Goal: Contribute content: Contribute content

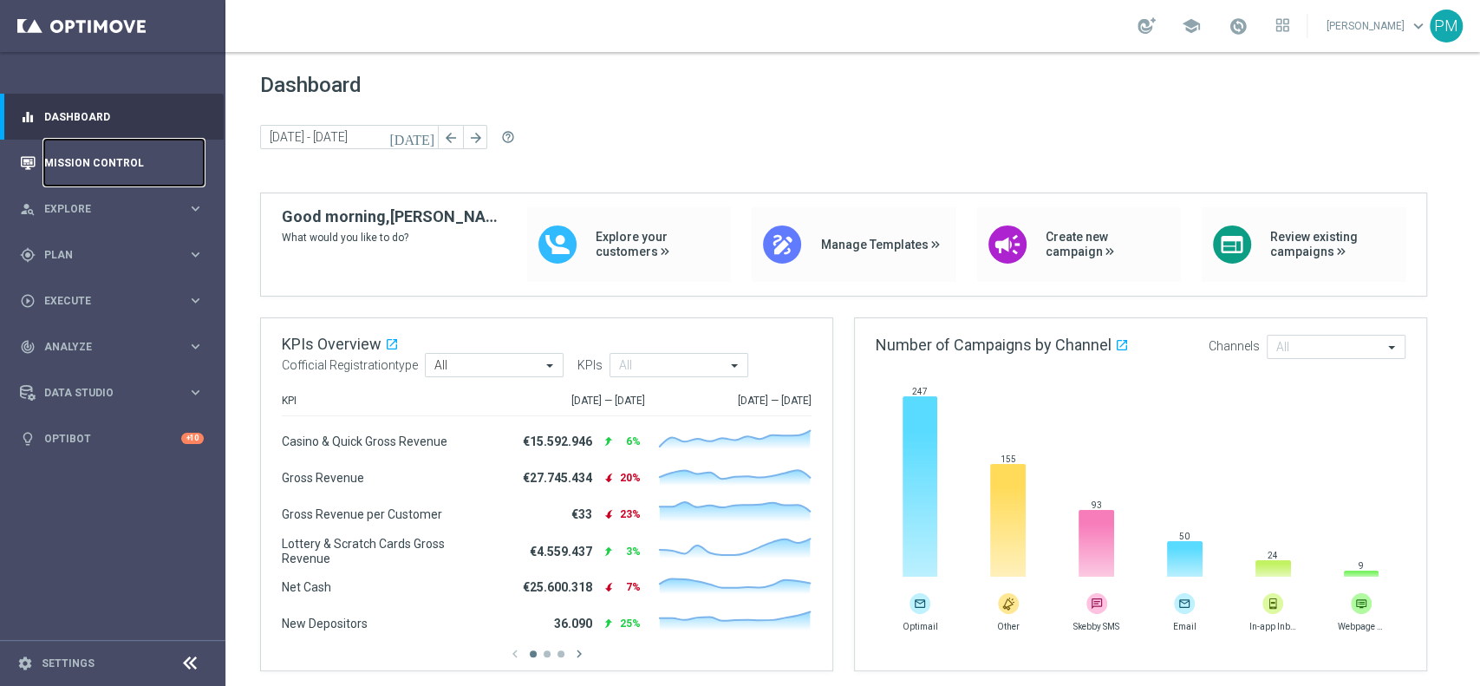
click at [111, 155] on link "Mission Control" at bounding box center [123, 163] width 159 height 46
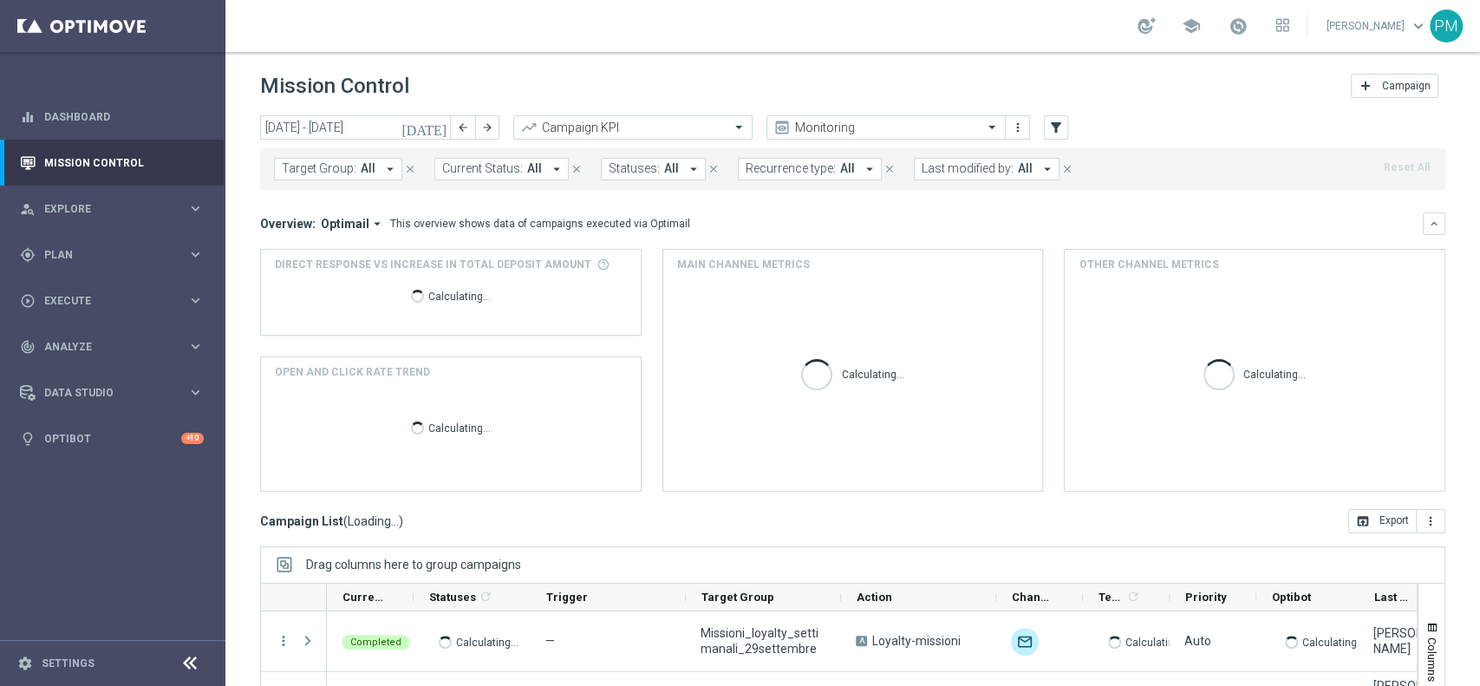
click at [1039, 165] on icon "arrow_drop_down" at bounding box center [1047, 169] width 16 height 16
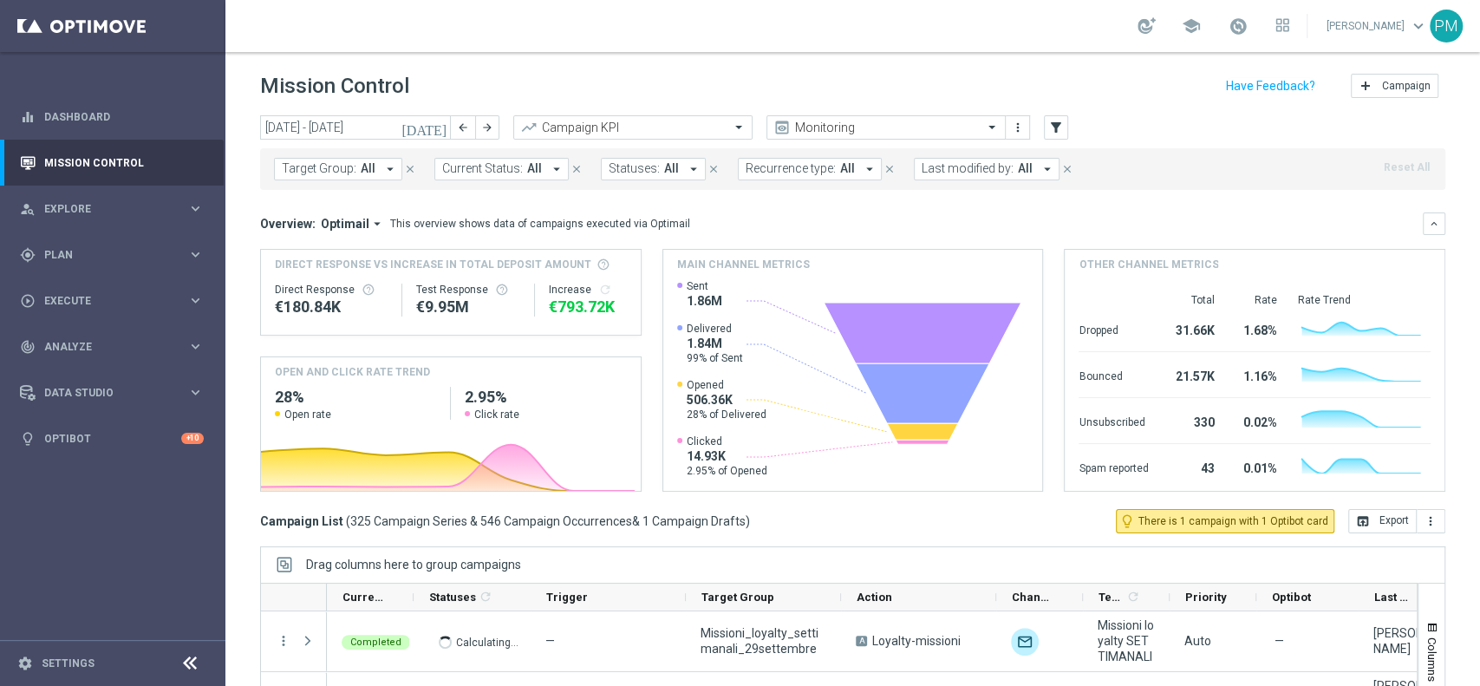
click at [1039, 169] on icon "arrow_drop_down" at bounding box center [1047, 169] width 16 height 16
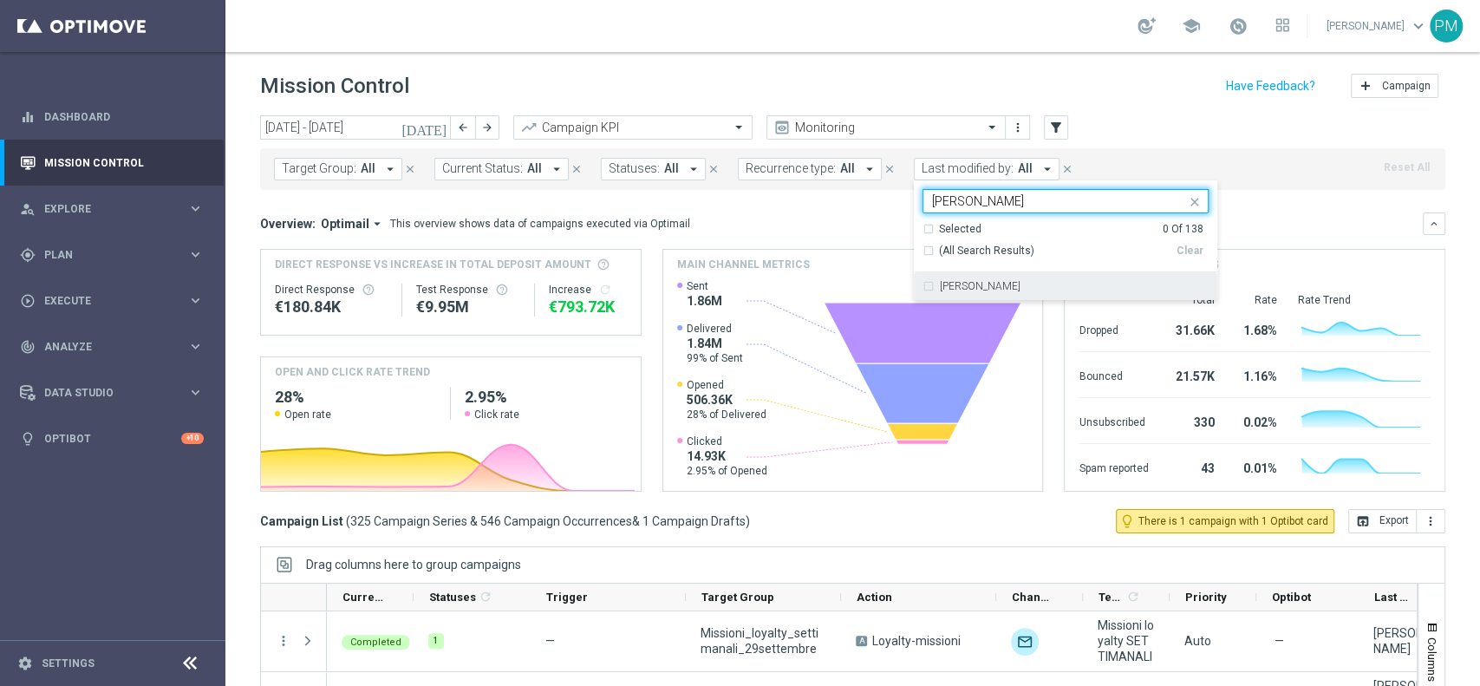
click at [980, 295] on div "[PERSON_NAME]" at bounding box center [1065, 286] width 286 height 28
type input "[PERSON_NAME]"
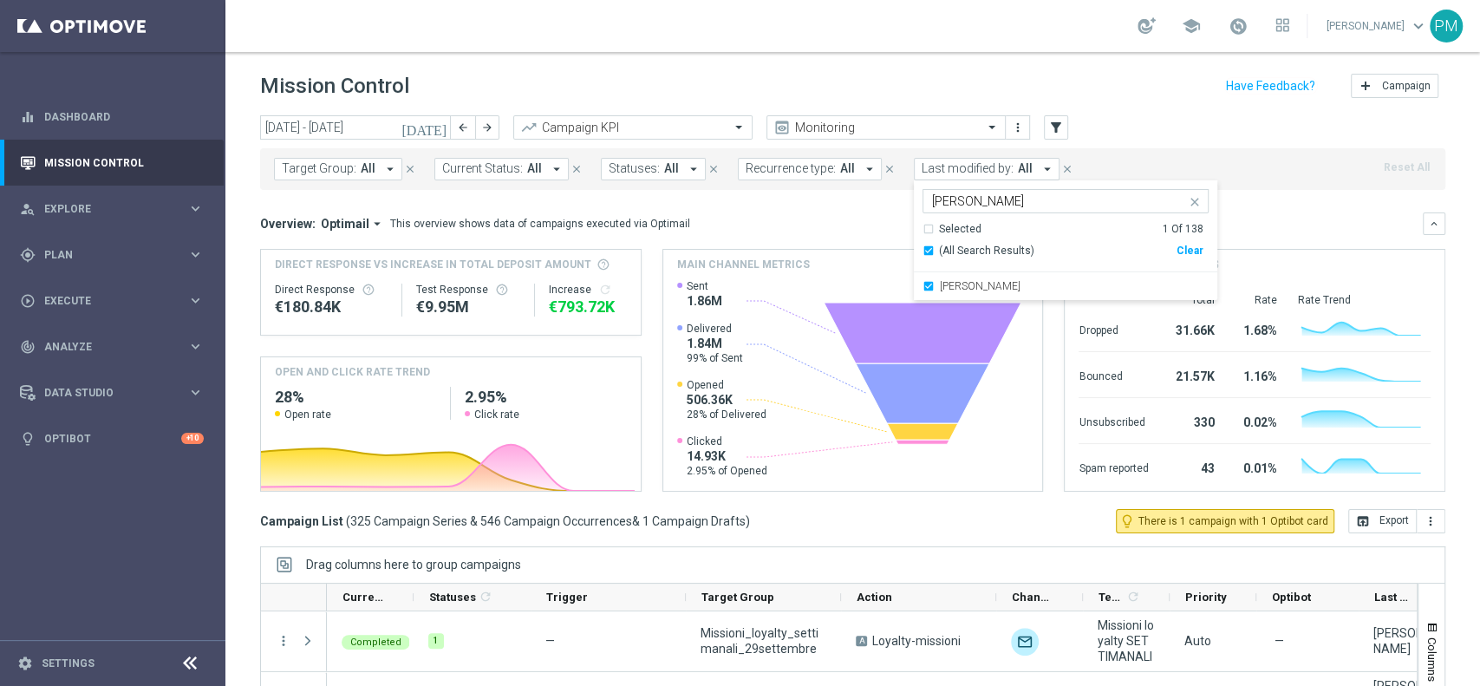
click at [1194, 135] on div "[DATE] [DATE] - [DATE] arrow_back arrow_forward Campaign KPI trending_up Monito…" at bounding box center [852, 128] width 1185 height 26
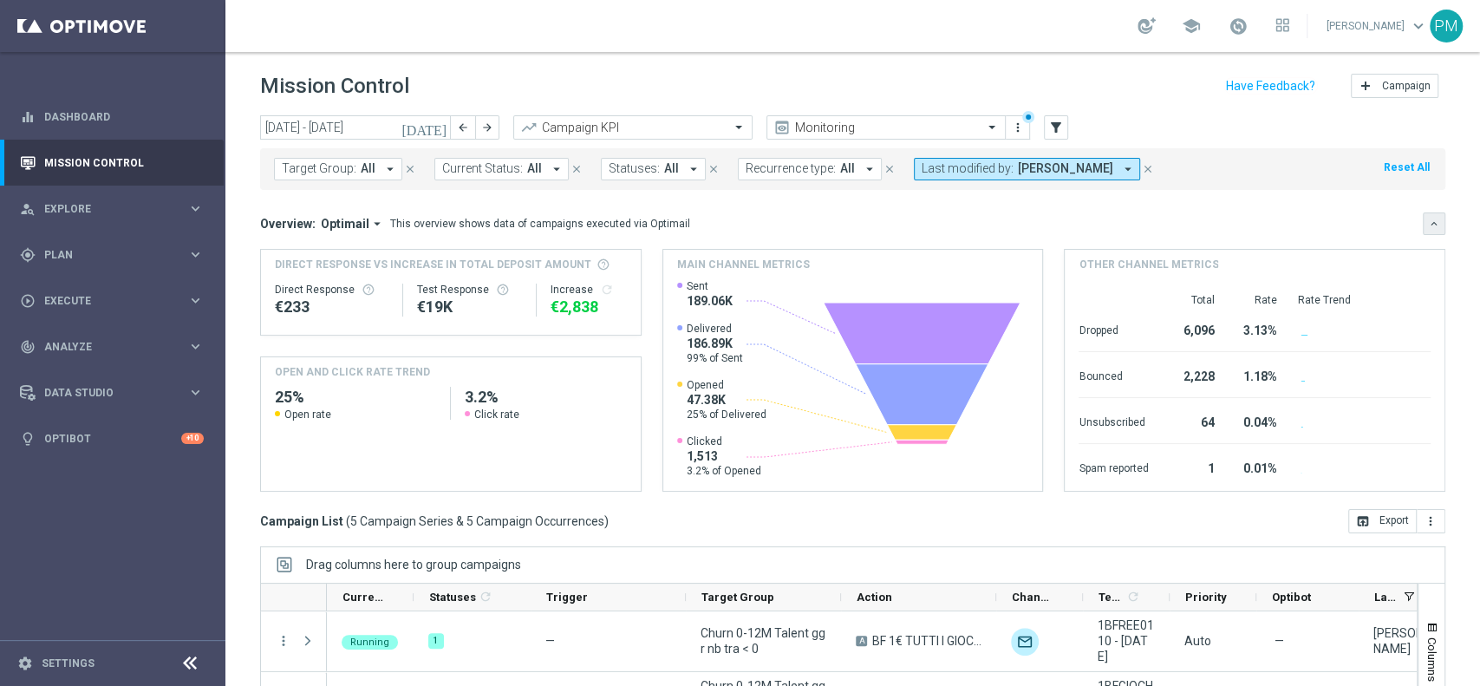
click at [1428, 223] on icon "keyboard_arrow_down" at bounding box center [1434, 224] width 12 height 12
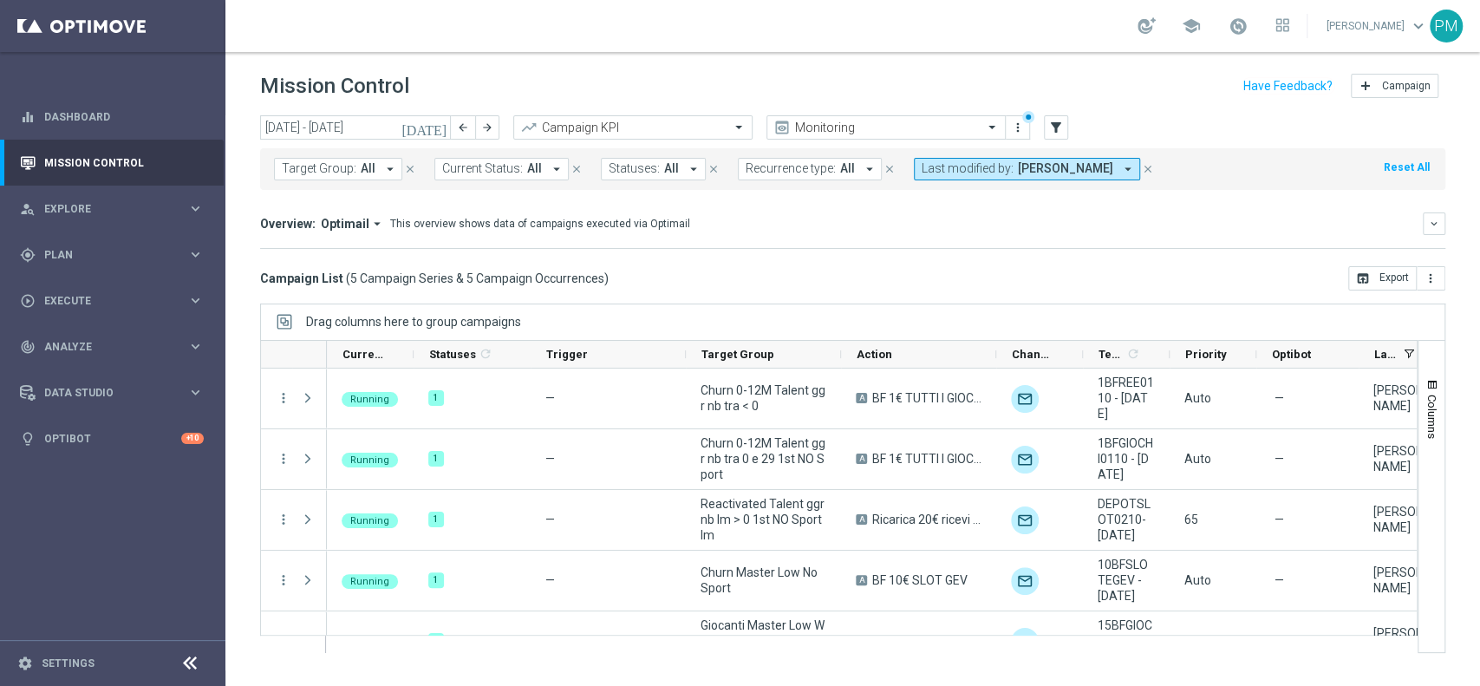
click at [442, 126] on icon "[DATE]" at bounding box center [424, 128] width 47 height 16
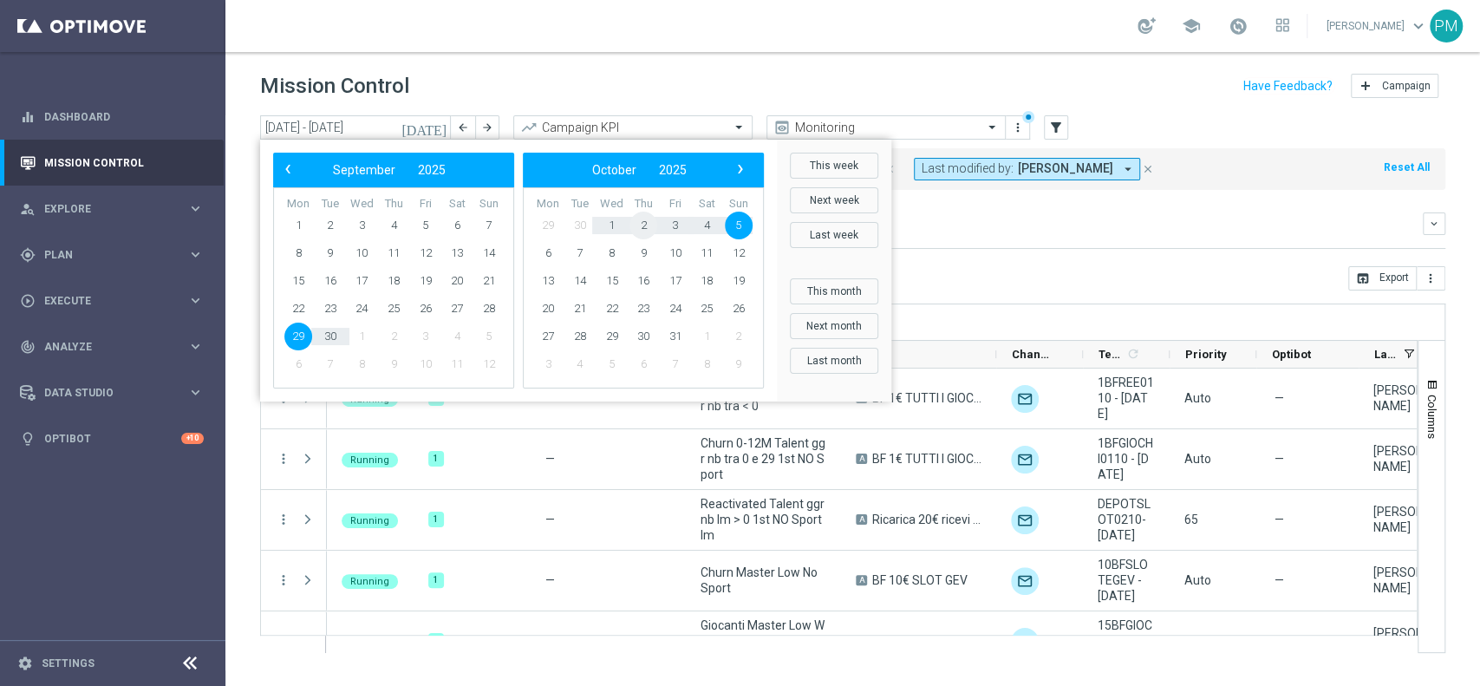
click at [639, 225] on span "2" at bounding box center [643, 226] width 28 height 28
click at [433, 228] on span "3" at bounding box center [426, 226] width 28 height 28
type input "[DATE] - [DATE]"
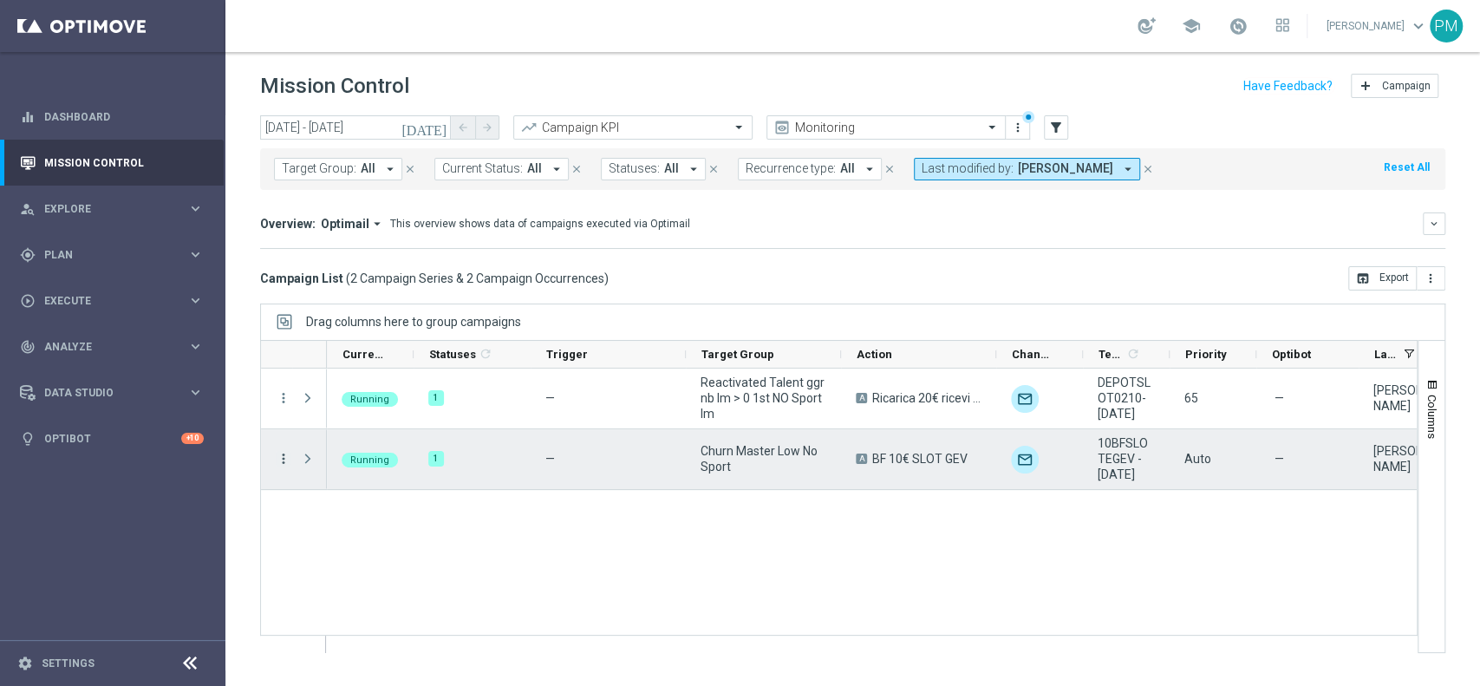
click at [285, 455] on icon "more_vert" at bounding box center [284, 459] width 16 height 16
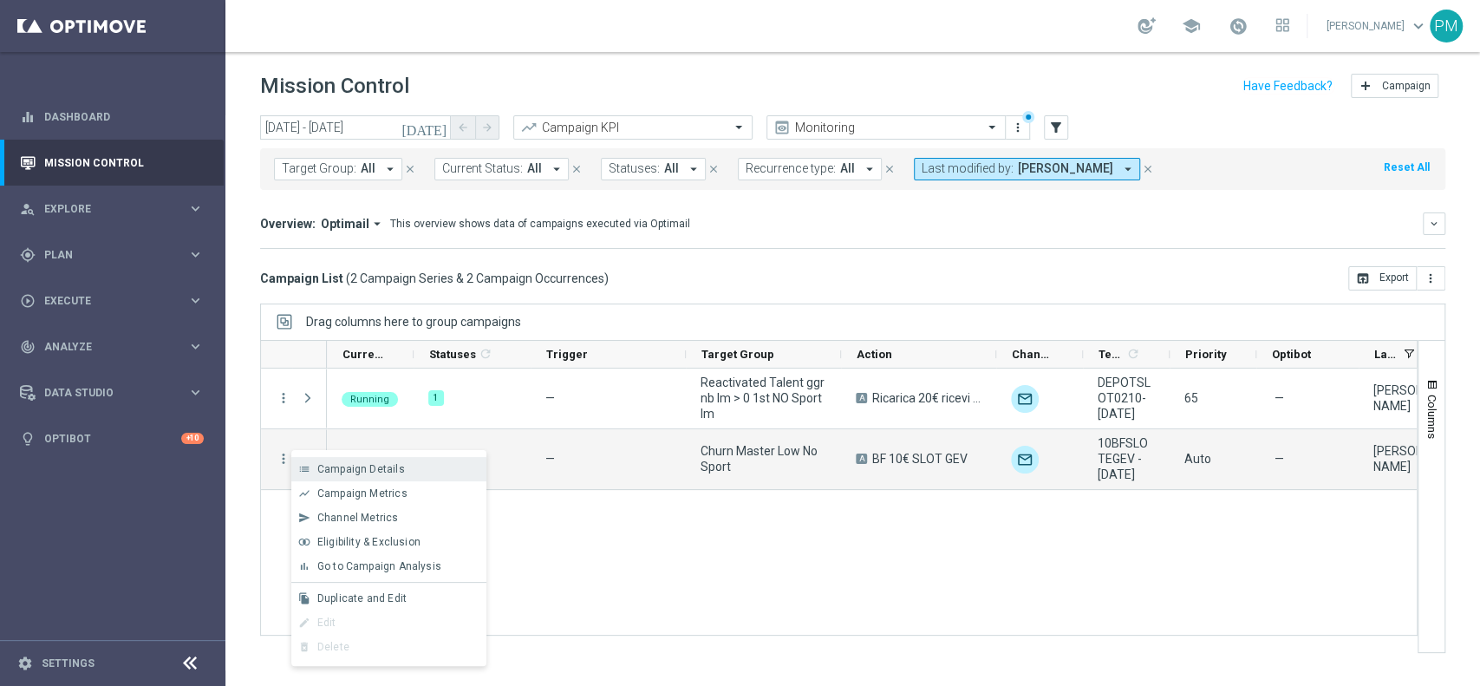
click at [339, 467] on span "Campaign Details" at bounding box center [361, 469] width 88 height 12
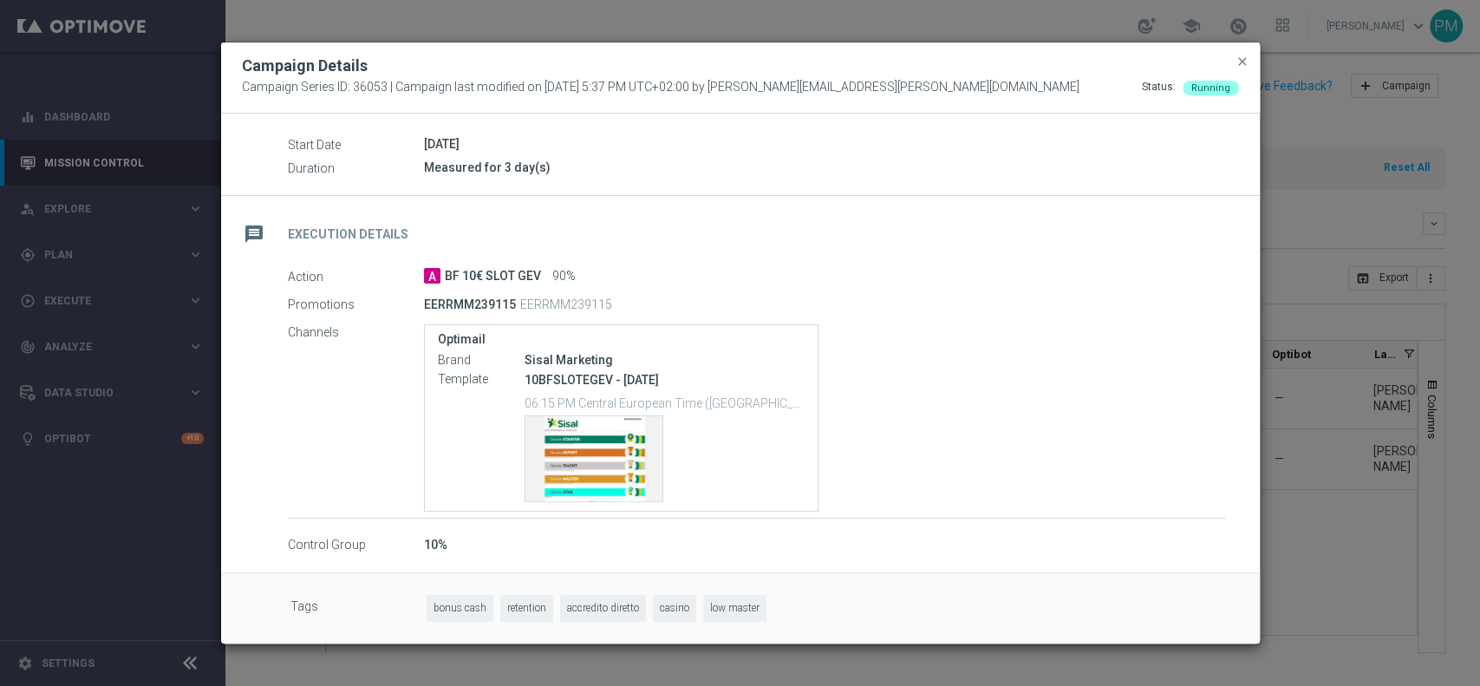
scroll to position [184, 0]
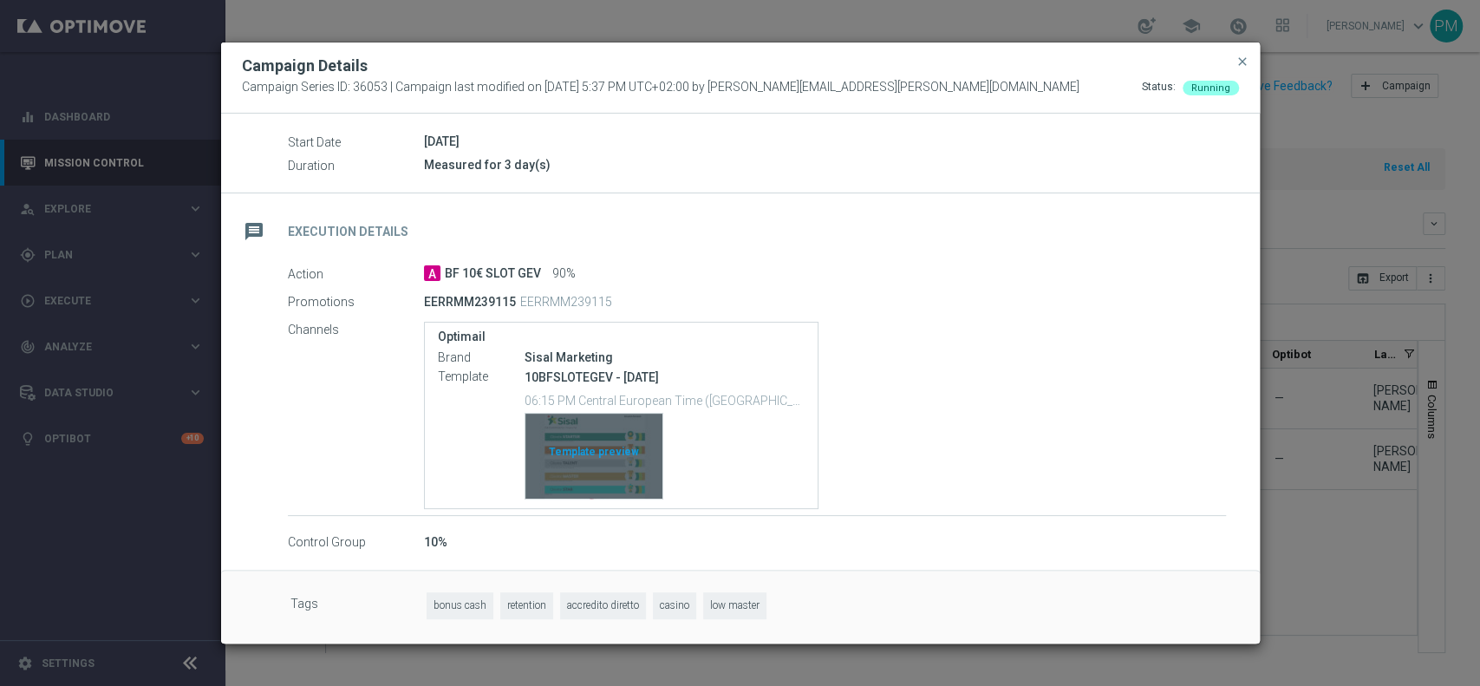
click at [572, 442] on div "Template preview" at bounding box center [593, 455] width 137 height 85
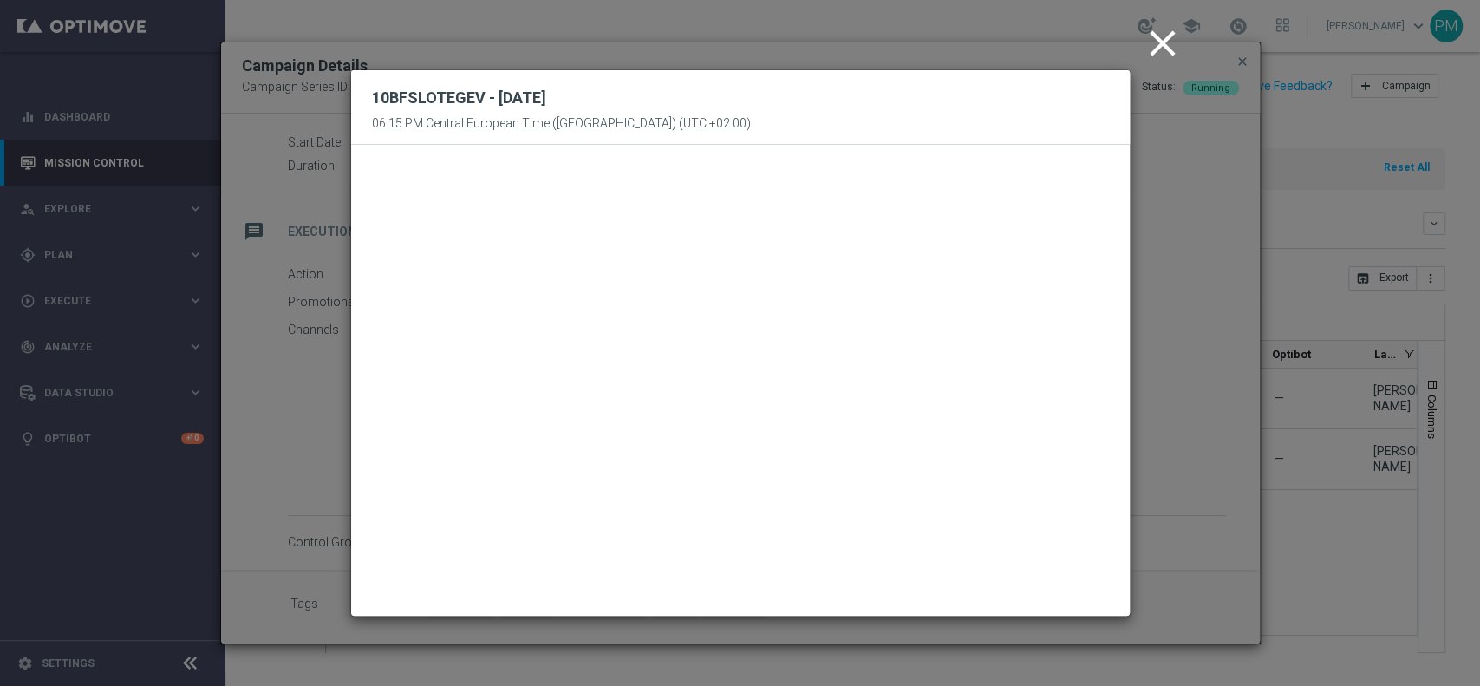
click at [1161, 43] on icon "close" at bounding box center [1162, 43] width 43 height 43
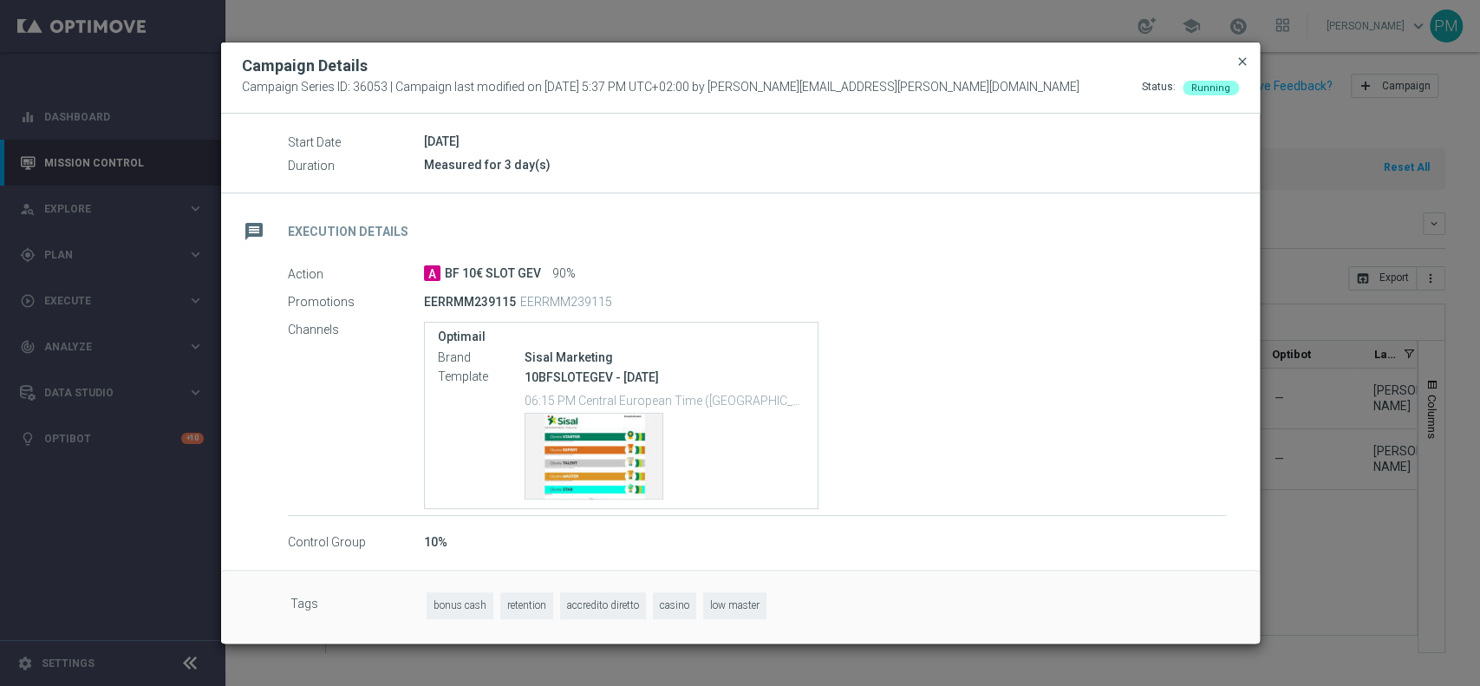
click at [1240, 66] on span "close" at bounding box center [1242, 62] width 14 height 14
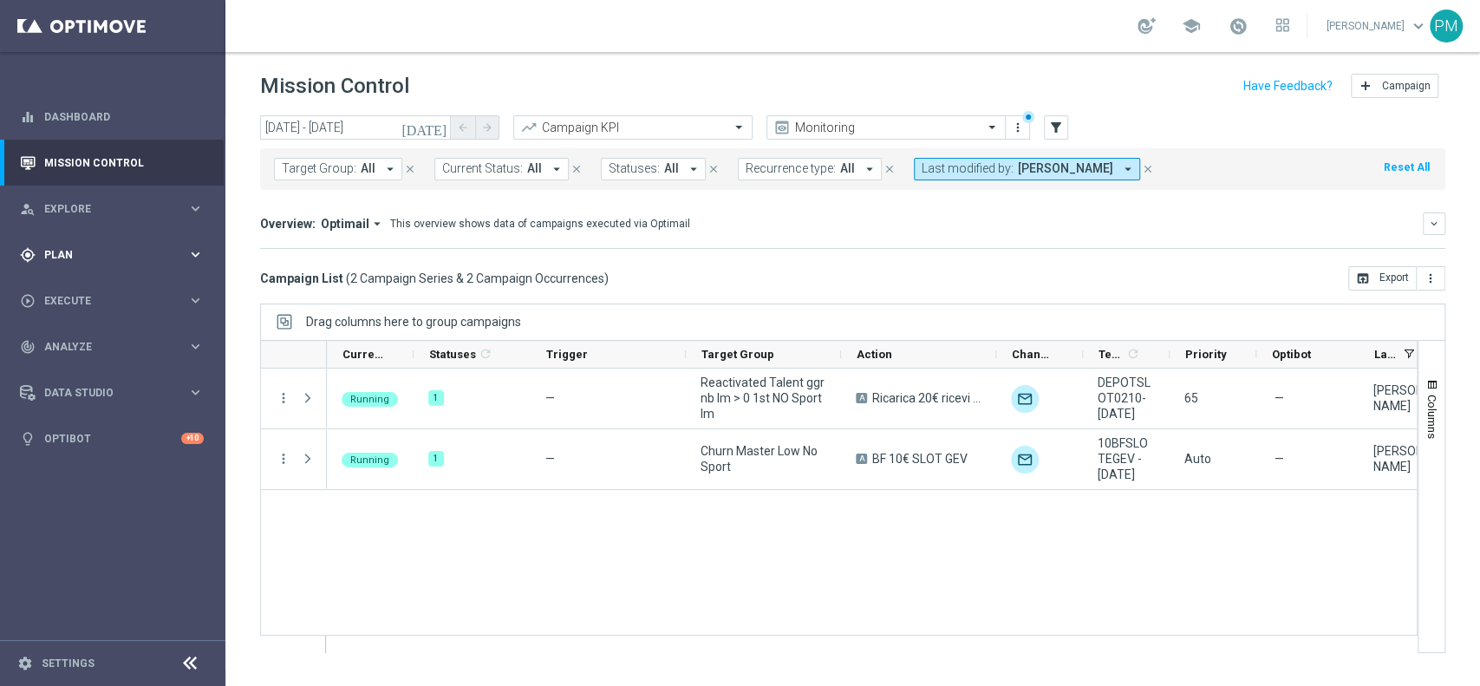
click at [74, 239] on div "gps_fixed Plan keyboard_arrow_right" at bounding box center [112, 254] width 224 height 46
click at [92, 342] on span "Templates" at bounding box center [108, 342] width 124 height 10
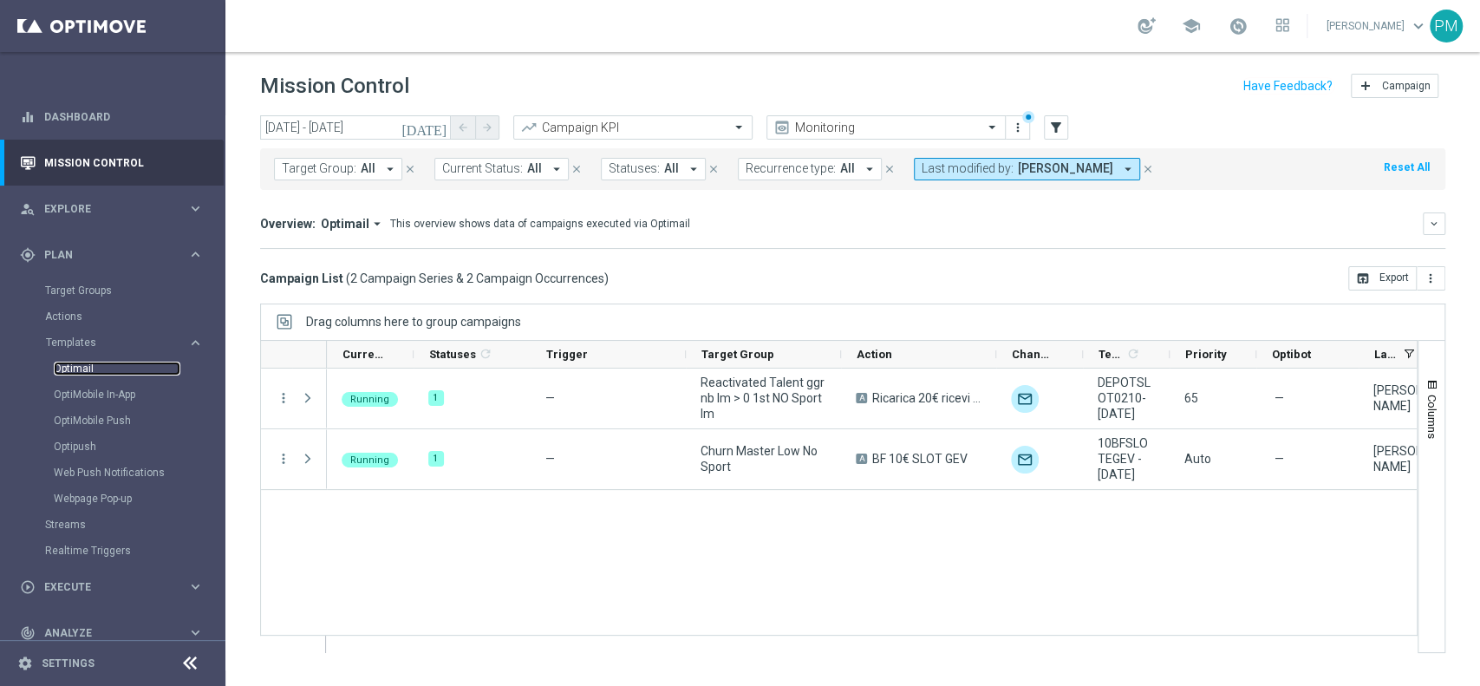
click at [87, 368] on link "Optimail" at bounding box center [117, 368] width 127 height 14
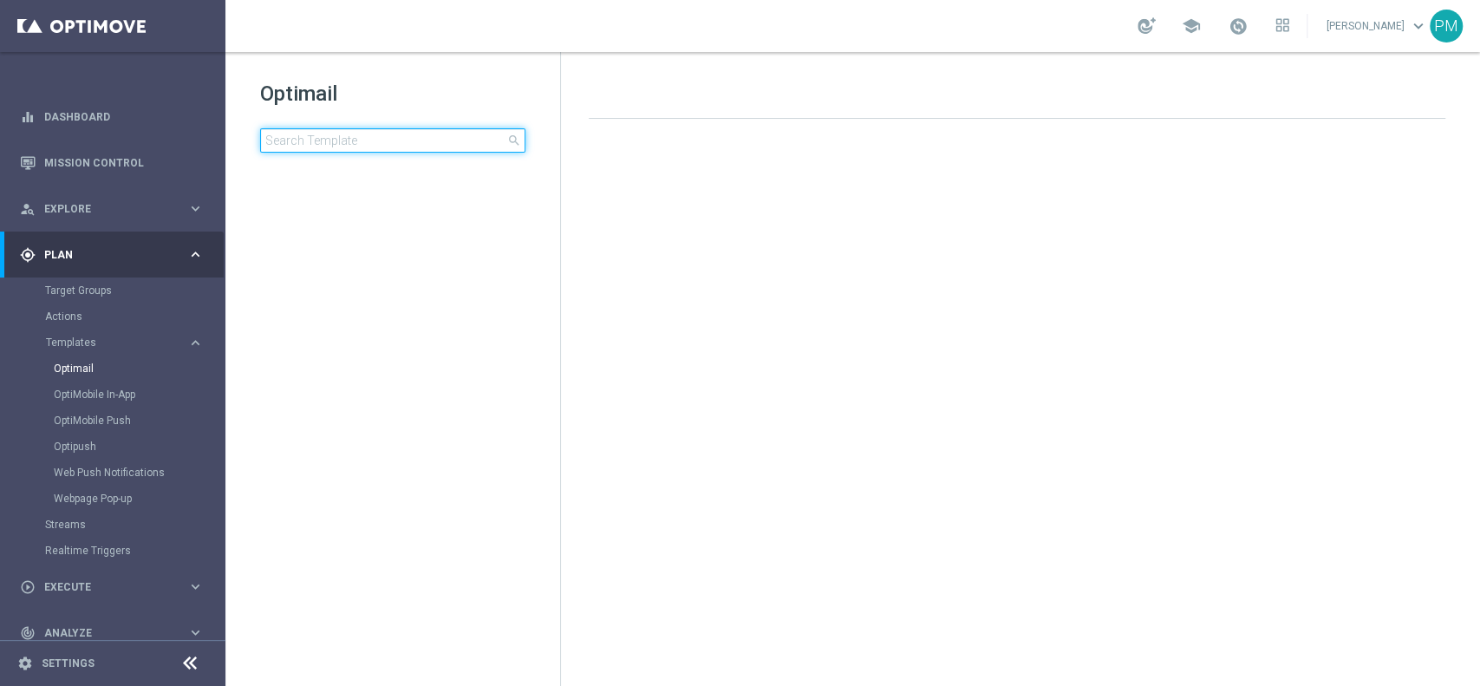
click at [380, 143] on input at bounding box center [392, 140] width 265 height 24
type input "DEPOTSLOT0210"
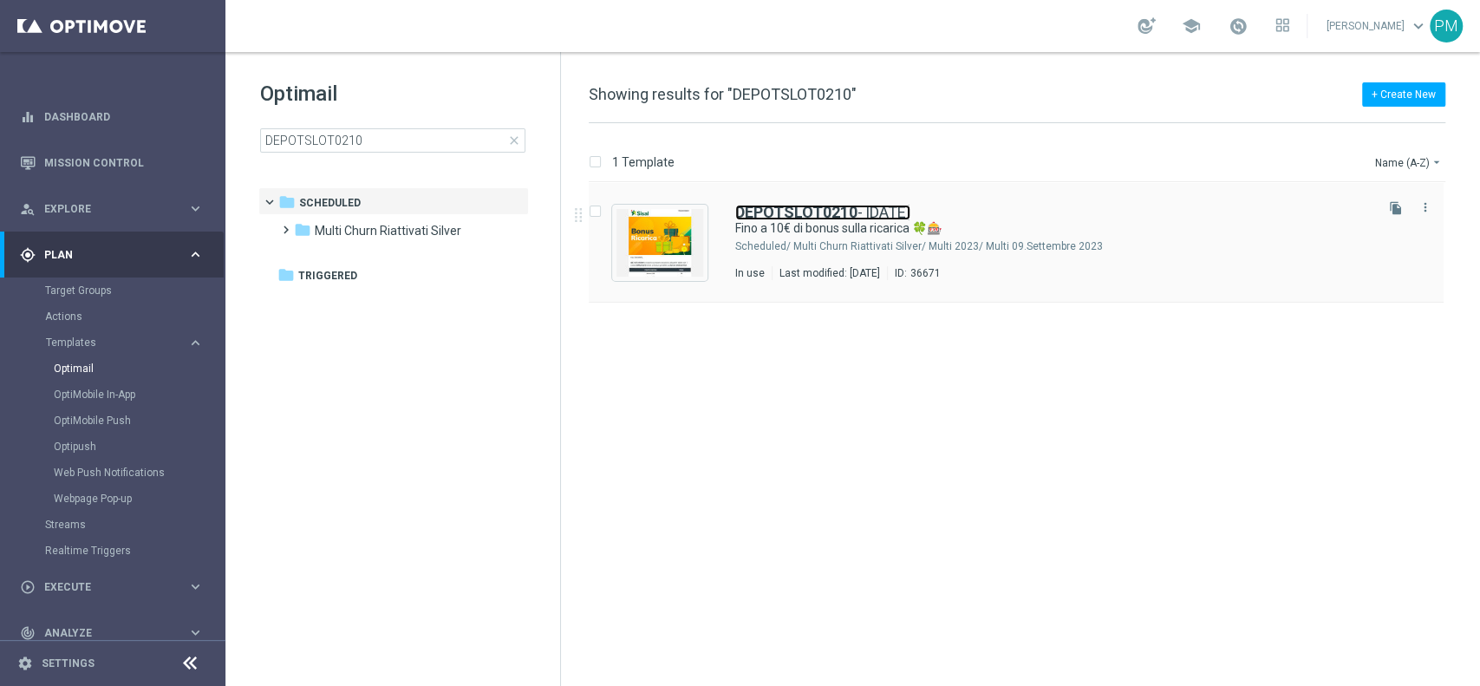
click at [750, 211] on b "DEPOTSLOT0210" at bounding box center [796, 212] width 122 height 18
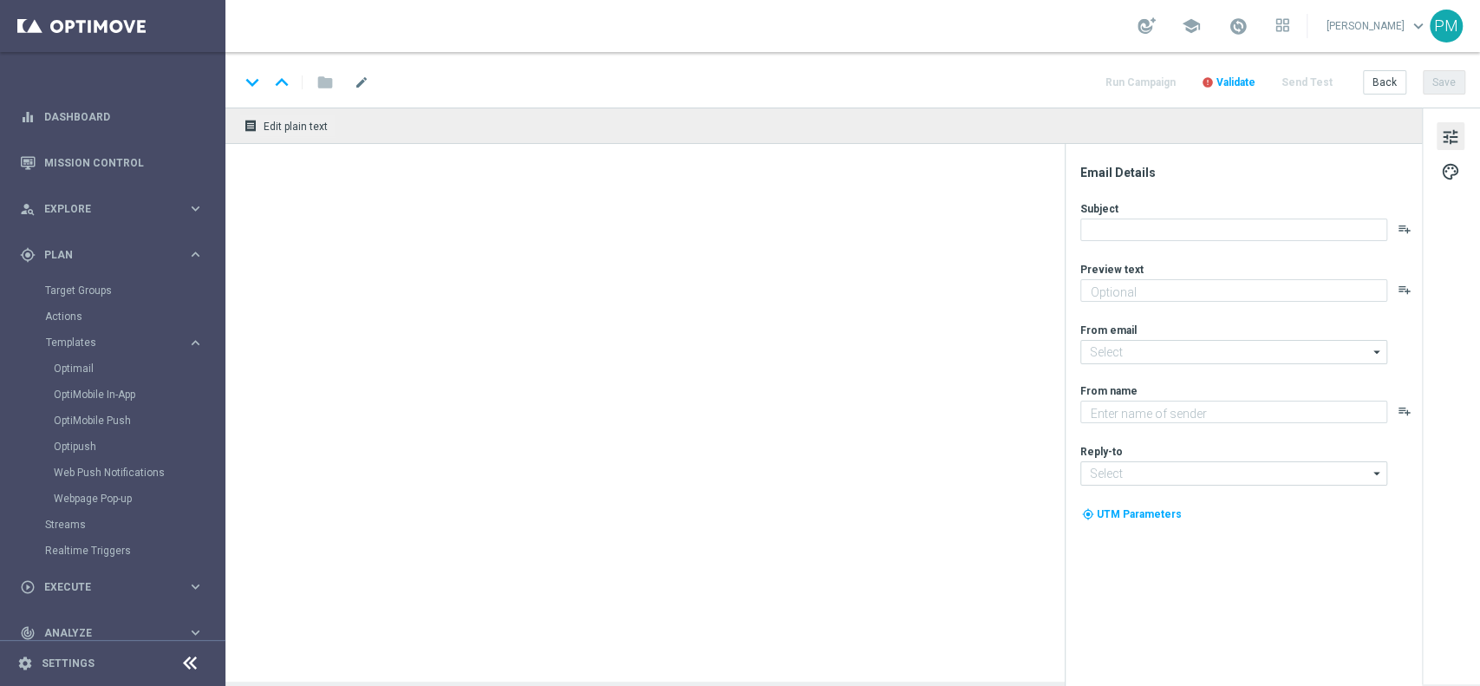
type textarea "Promo ricarica per te! 🎁"
type input "[EMAIL_ADDRESS][DOMAIN_NAME]"
type textarea "Sisal"
type input "[EMAIL_ADDRESS][DOMAIN_NAME]"
